Goal: Check status: Check status

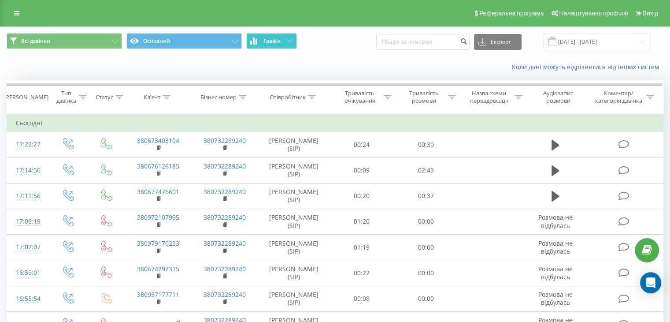
click at [289, 45] on button "Графік" at bounding box center [271, 41] width 51 height 16
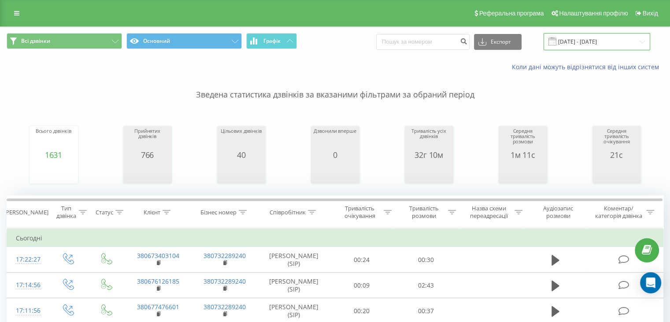
click at [589, 45] on input "[DATE] - [DATE]" at bounding box center [597, 41] width 107 height 17
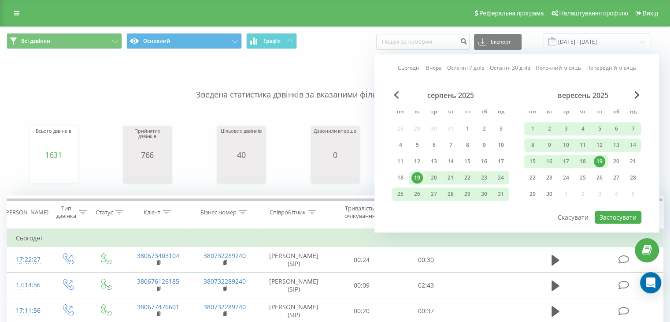
click at [601, 162] on div "19" at bounding box center [599, 161] width 11 height 11
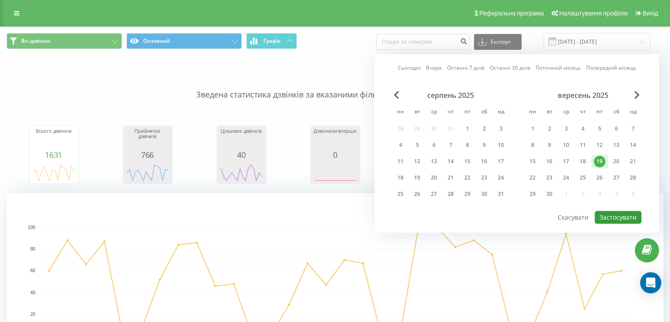
click at [602, 221] on button "Застосувати" at bounding box center [618, 217] width 47 height 13
type input "[DATE] - [DATE]"
